Goal: Task Accomplishment & Management: Use online tool/utility

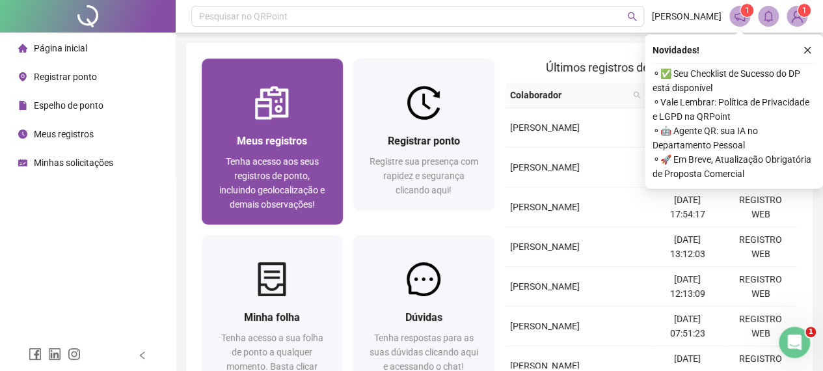
click at [332, 103] on div at bounding box center [272, 103] width 141 height 34
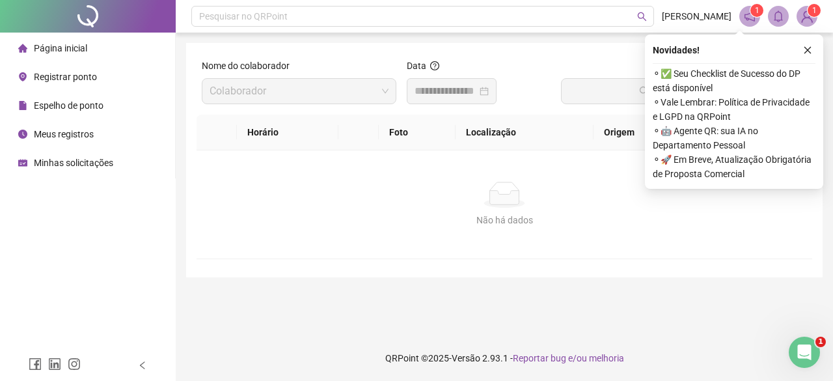
click at [403, 107] on div "Data" at bounding box center [478, 87] width 154 height 56
click at [66, 57] on div "Página inicial" at bounding box center [52, 48] width 69 height 26
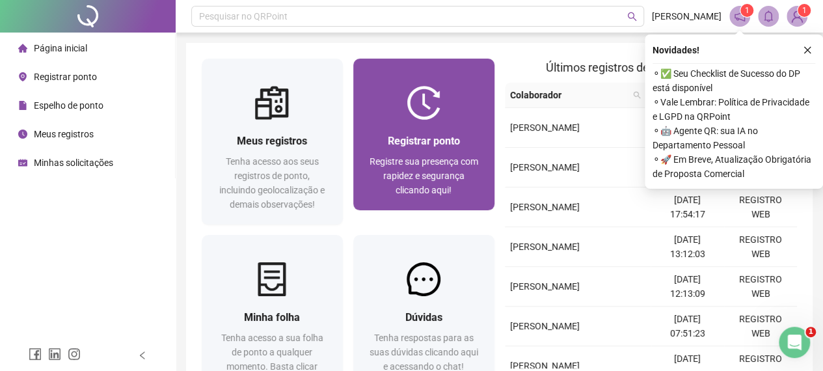
click at [454, 115] on div at bounding box center [423, 103] width 141 height 34
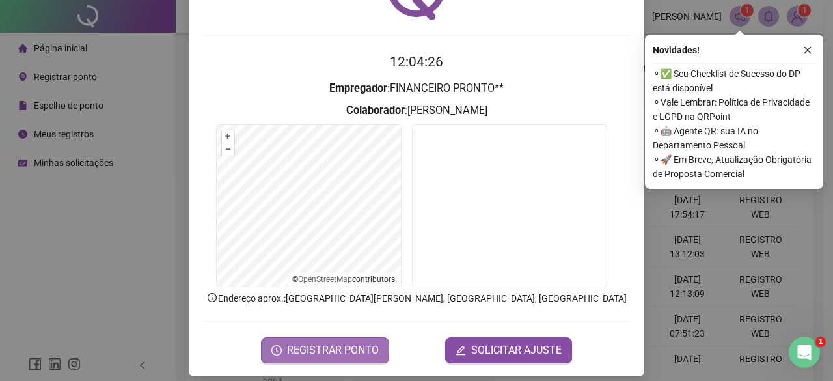
scroll to position [98, 0]
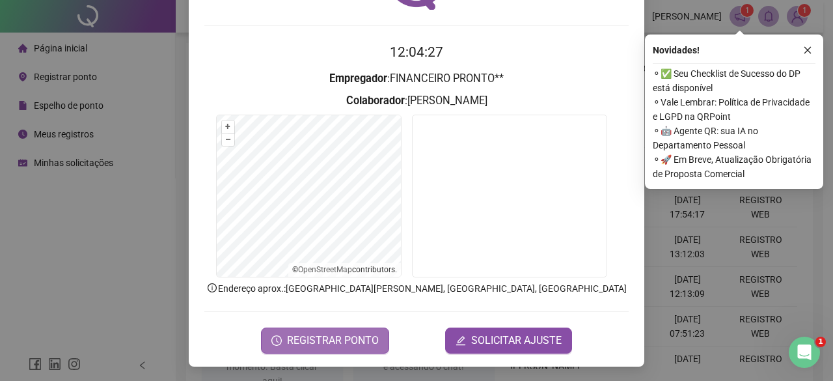
click at [304, 341] on span "REGISTRAR PONTO" at bounding box center [333, 340] width 92 height 16
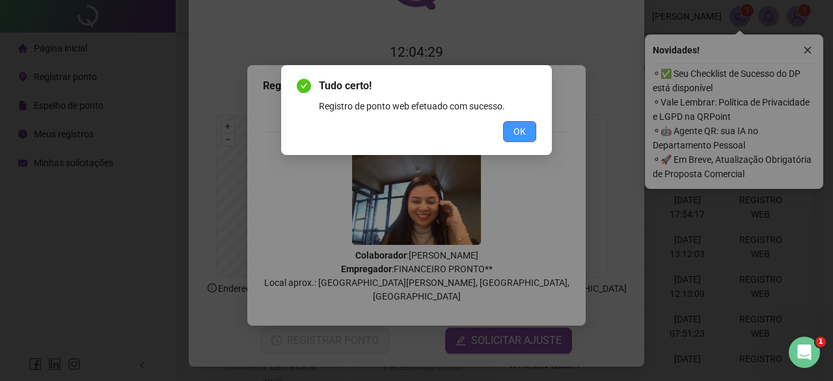
click at [514, 122] on button "OK" at bounding box center [519, 131] width 33 height 21
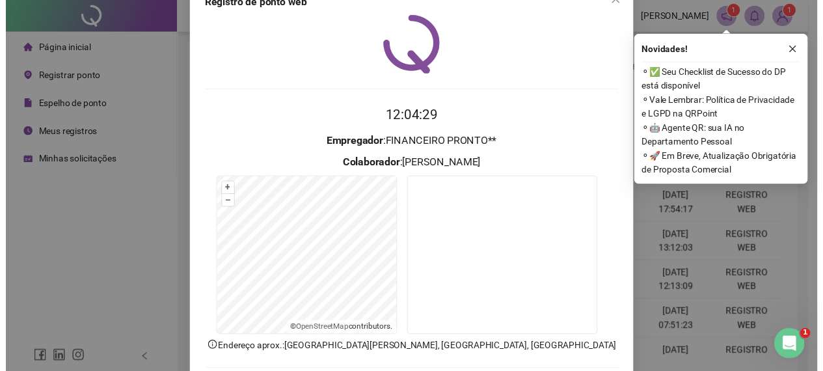
scroll to position [0, 0]
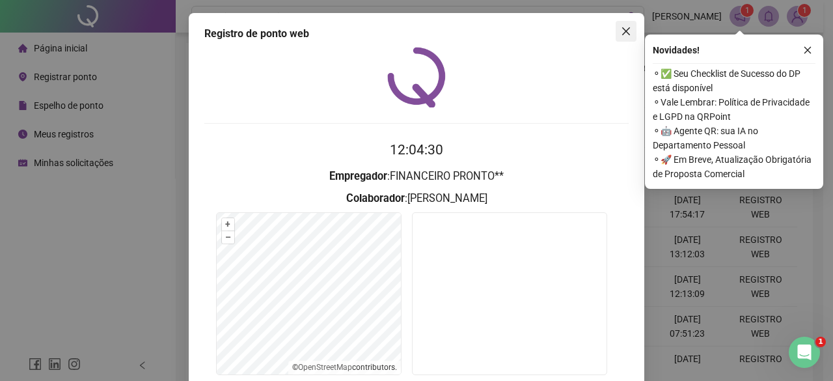
click at [625, 36] on icon "close" at bounding box center [626, 31] width 10 height 10
